Goal: Transaction & Acquisition: Download file/media

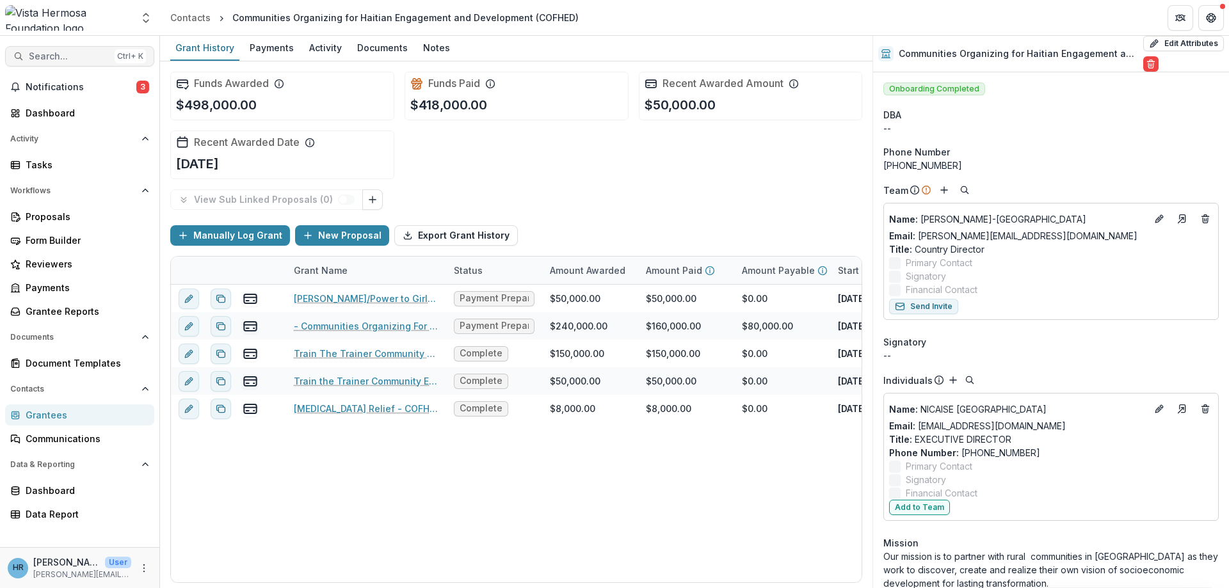
click at [52, 55] on span "Search..." at bounding box center [69, 56] width 81 height 11
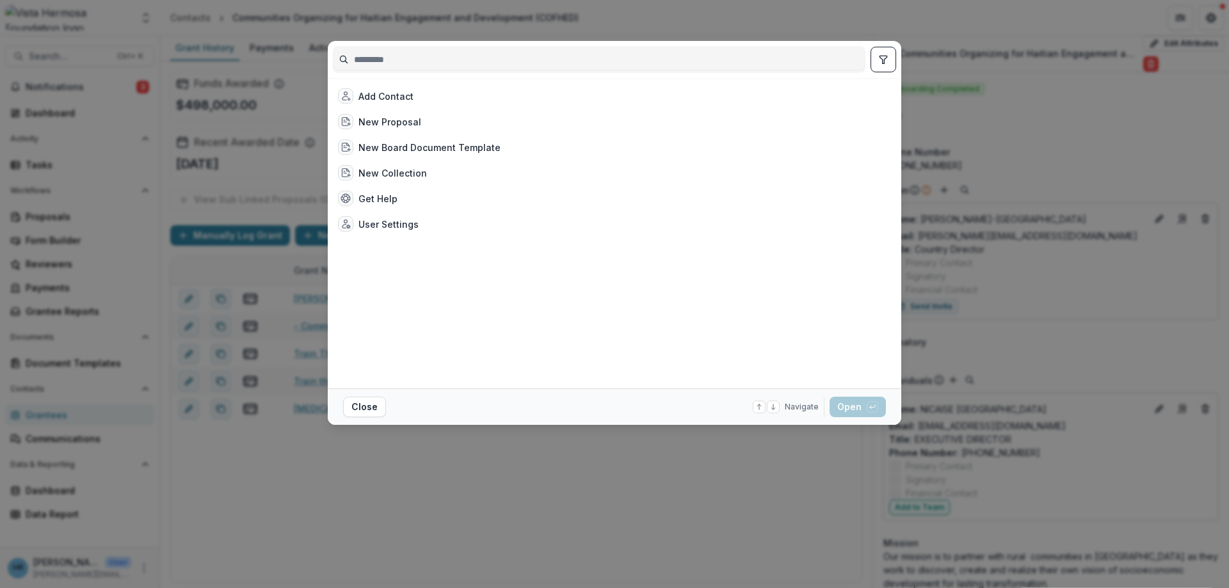
click at [765, 269] on div "Add Contact New Proposal New Board Document Template New Collection Get Help Us…" at bounding box center [612, 233] width 558 height 300
click at [368, 405] on button "Close" at bounding box center [364, 407] width 43 height 20
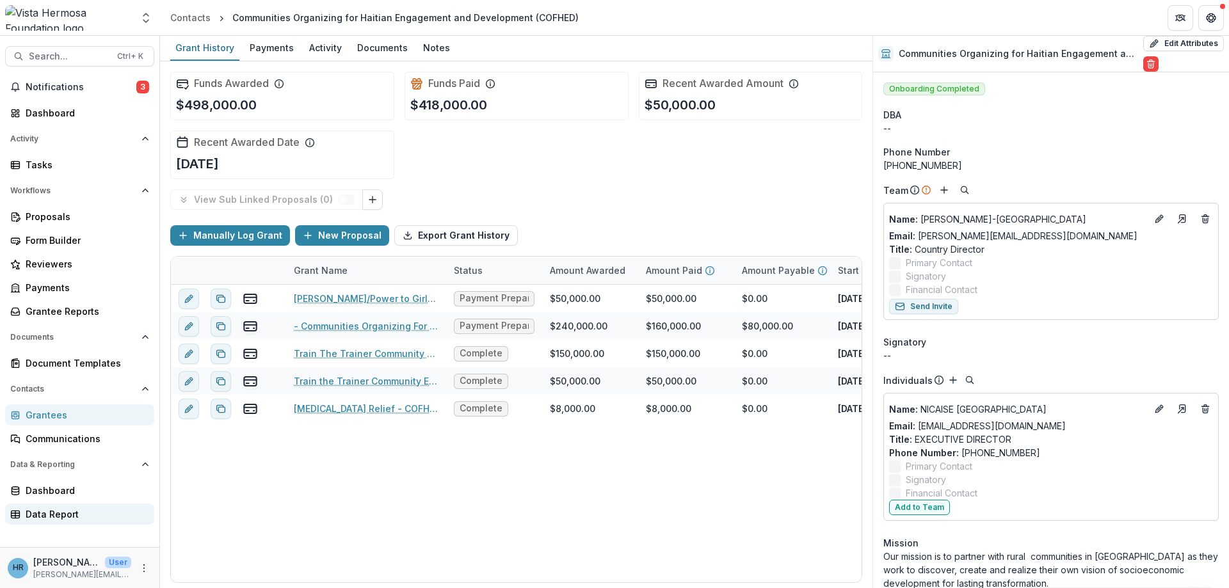
click at [63, 514] on div "Data Report" at bounding box center [85, 514] width 118 height 13
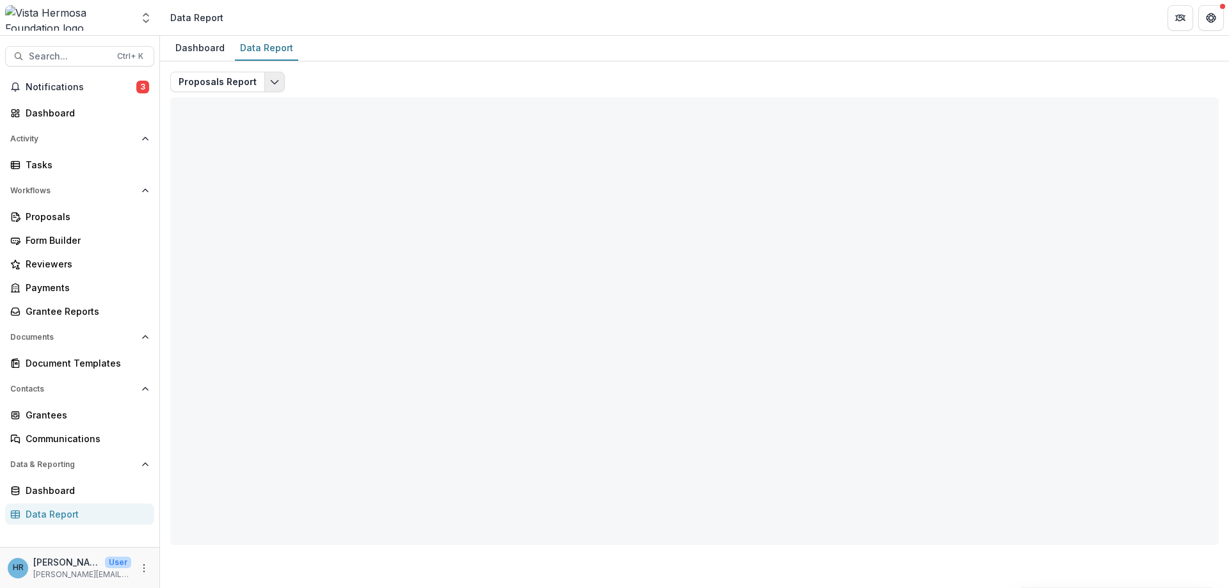
click at [270, 83] on icon "Edit selected report" at bounding box center [275, 82] width 10 height 10
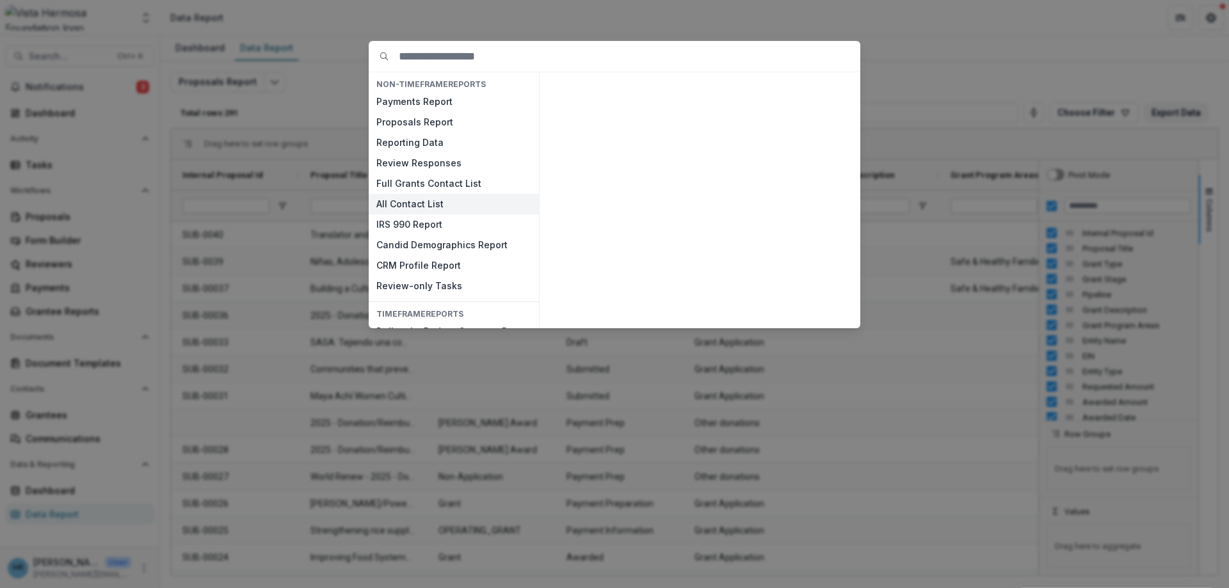
click at [451, 207] on button "All Contact List" at bounding box center [454, 204] width 170 height 20
click at [807, 310] on button "View" at bounding box center [828, 313] width 53 height 20
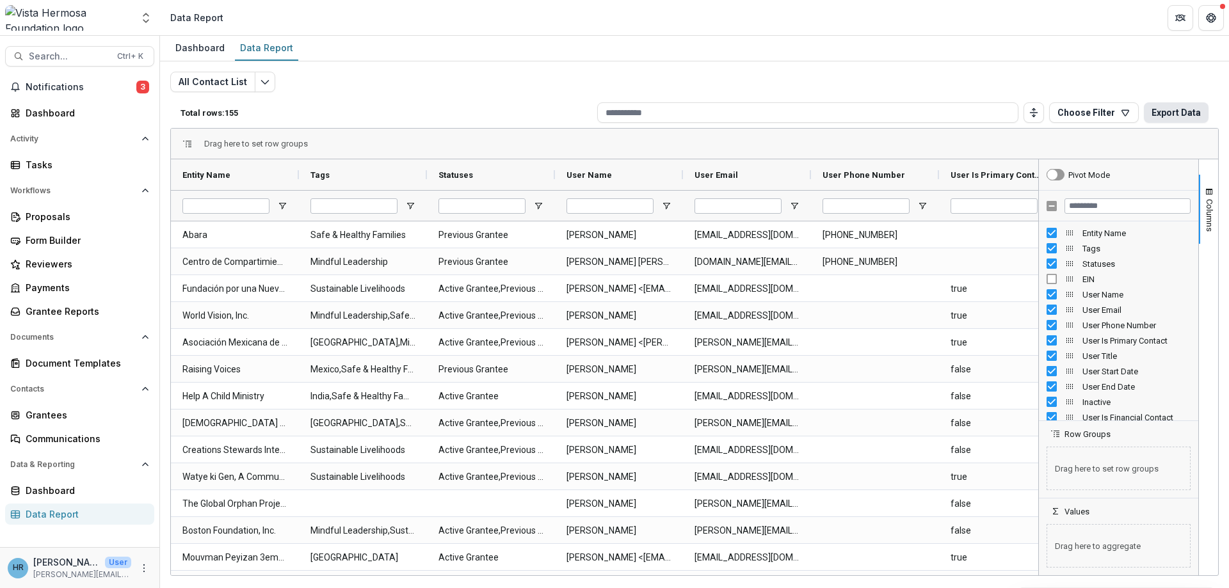
click at [1180, 116] on button "Export Data" at bounding box center [1176, 112] width 65 height 20
drag, startPoint x: 861, startPoint y: 76, endPoint x: 981, endPoint y: 11, distance: 136.7
click at [981, 11] on header "Data Report" at bounding box center [694, 17] width 1069 height 35
